Goal: Unclear: Browse casually

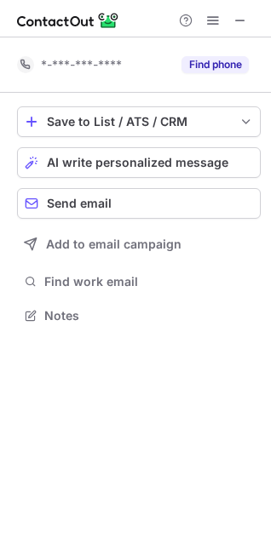
scroll to position [304, 271]
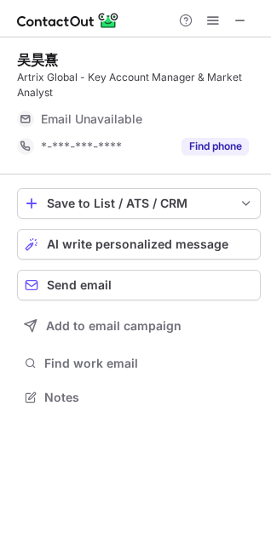
scroll to position [386, 271]
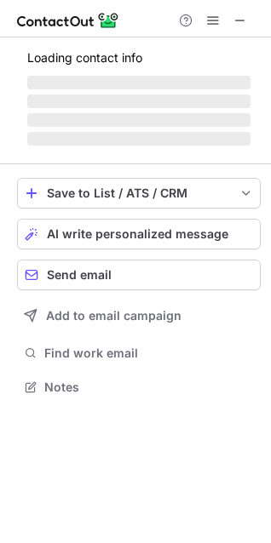
scroll to position [386, 271]
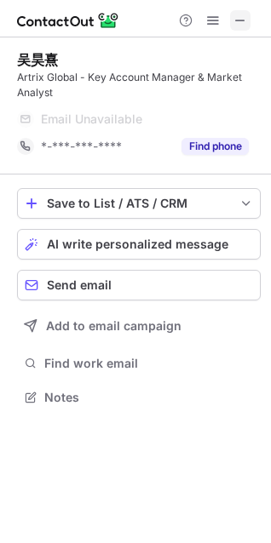
click at [243, 19] on span at bounding box center [240, 21] width 14 height 14
